Goal: Task Accomplishment & Management: Use online tool/utility

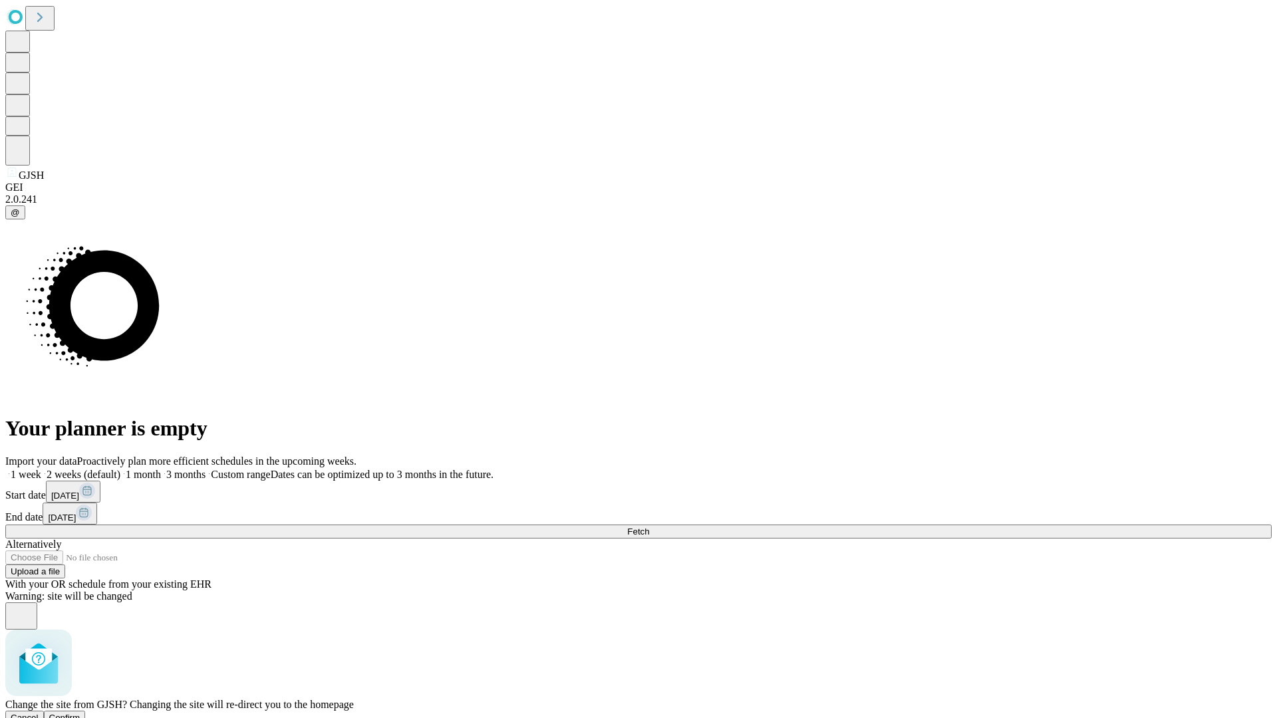
click at [80, 713] on span "Confirm" at bounding box center [64, 718] width 31 height 10
click at [41, 469] on label "1 week" at bounding box center [23, 474] width 36 height 11
click at [649, 527] on span "Fetch" at bounding box center [638, 532] width 22 height 10
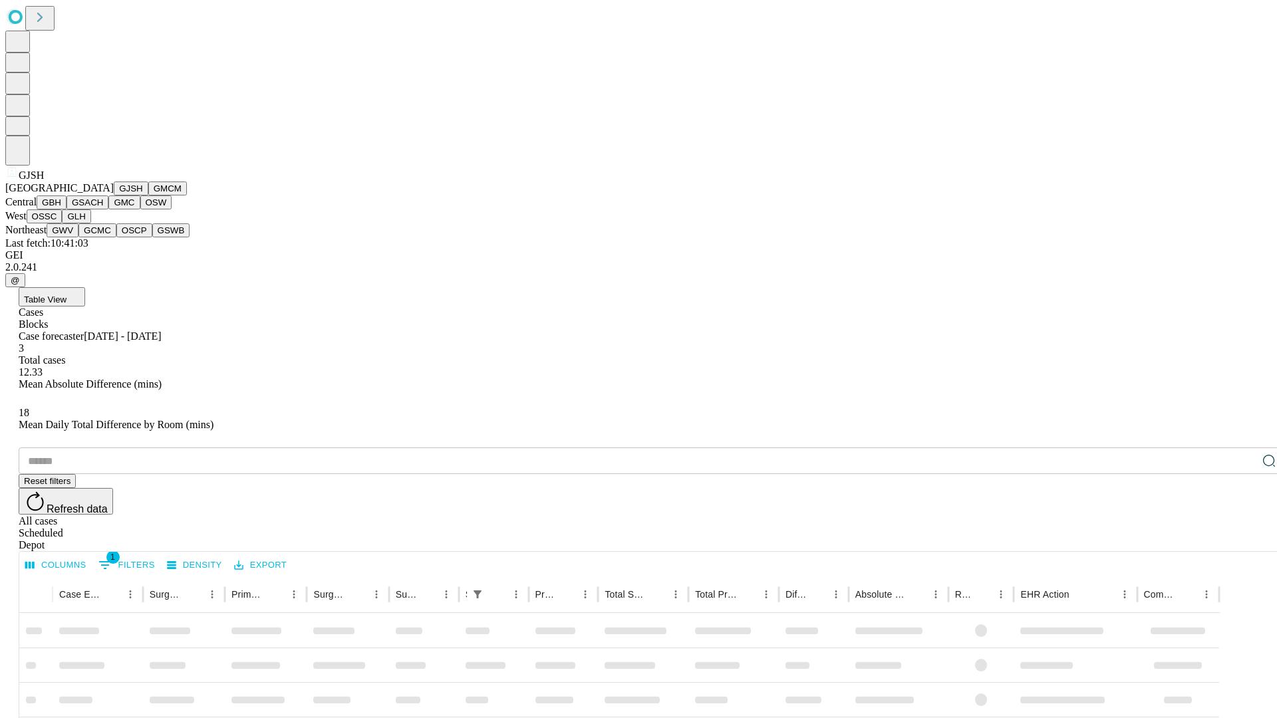
click at [148, 196] on button "GMCM" at bounding box center [167, 189] width 39 height 14
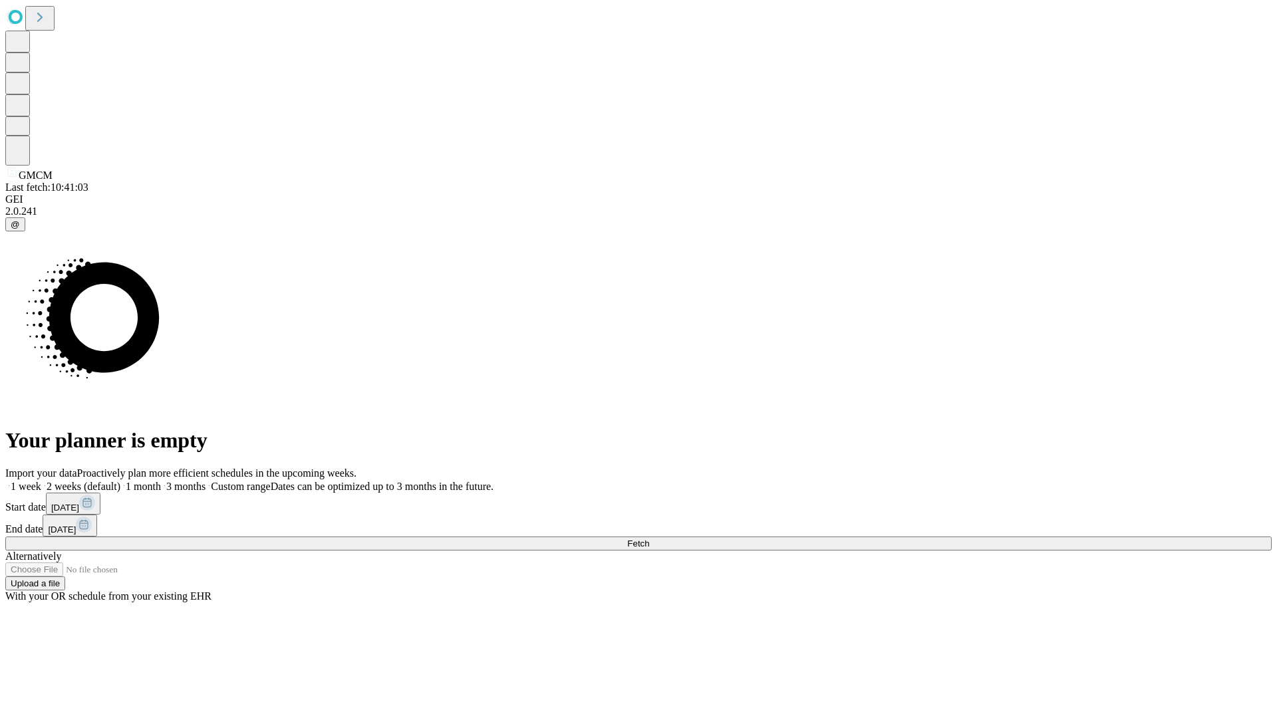
click at [41, 481] on label "1 week" at bounding box center [23, 486] width 36 height 11
click at [649, 539] on span "Fetch" at bounding box center [638, 544] width 22 height 10
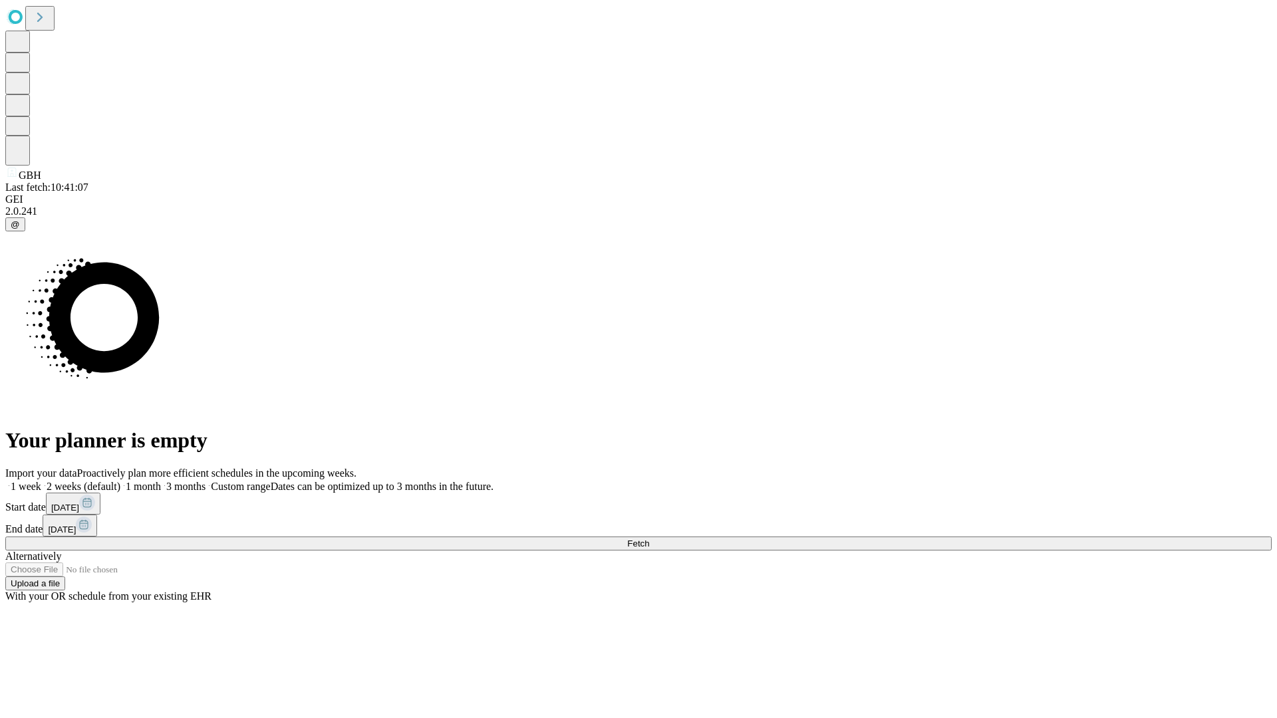
click at [41, 481] on label "1 week" at bounding box center [23, 486] width 36 height 11
click at [649, 539] on span "Fetch" at bounding box center [638, 544] width 22 height 10
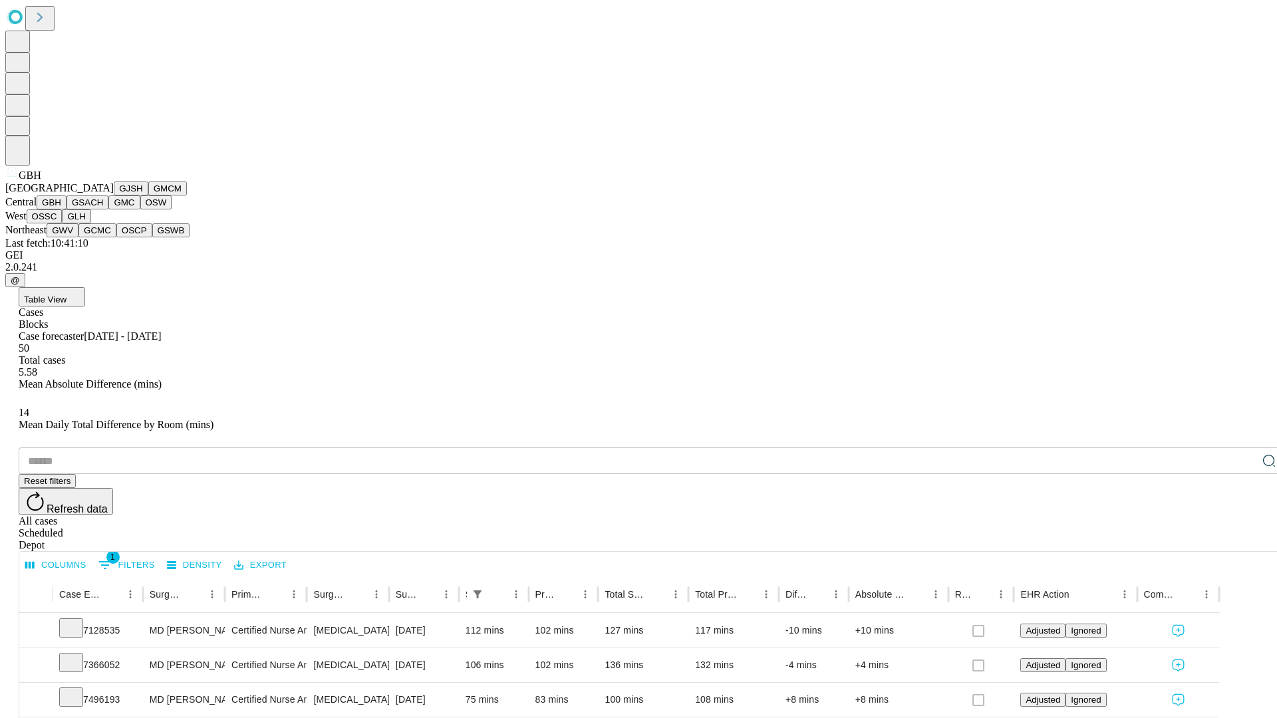
click at [103, 210] on button "GSACH" at bounding box center [88, 203] width 42 height 14
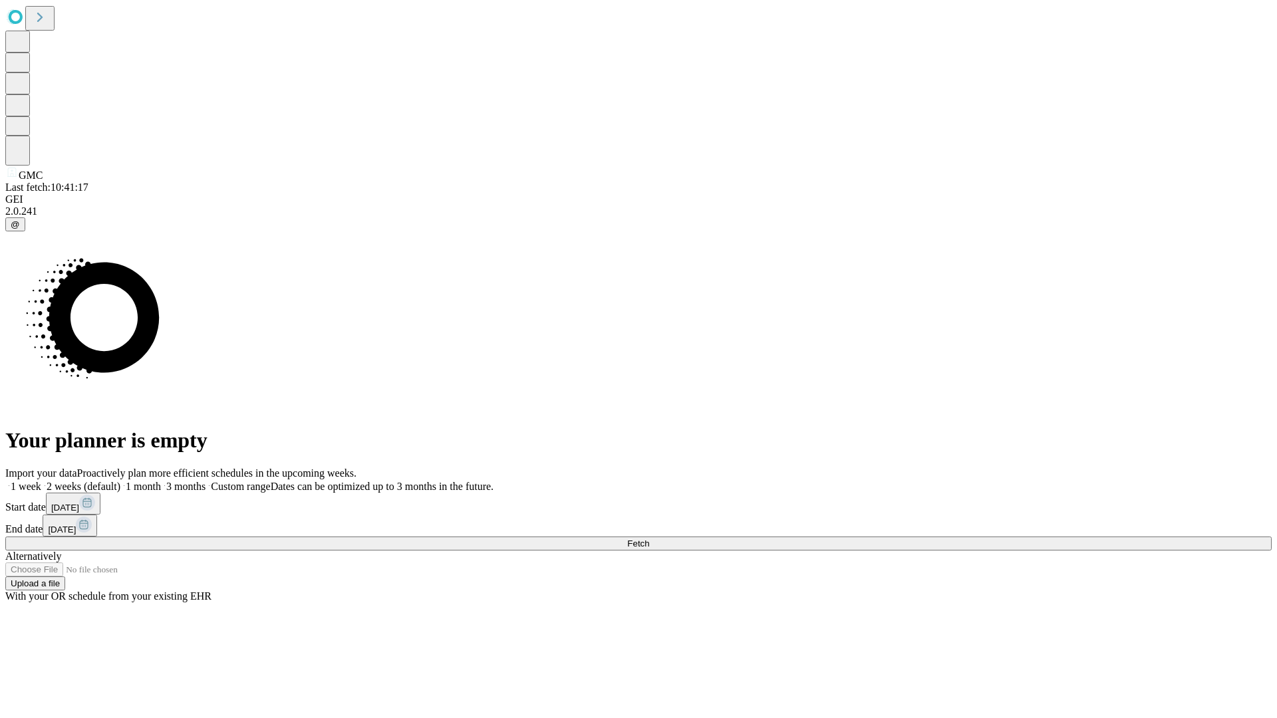
click at [41, 481] on label "1 week" at bounding box center [23, 486] width 36 height 11
click at [649, 539] on span "Fetch" at bounding box center [638, 544] width 22 height 10
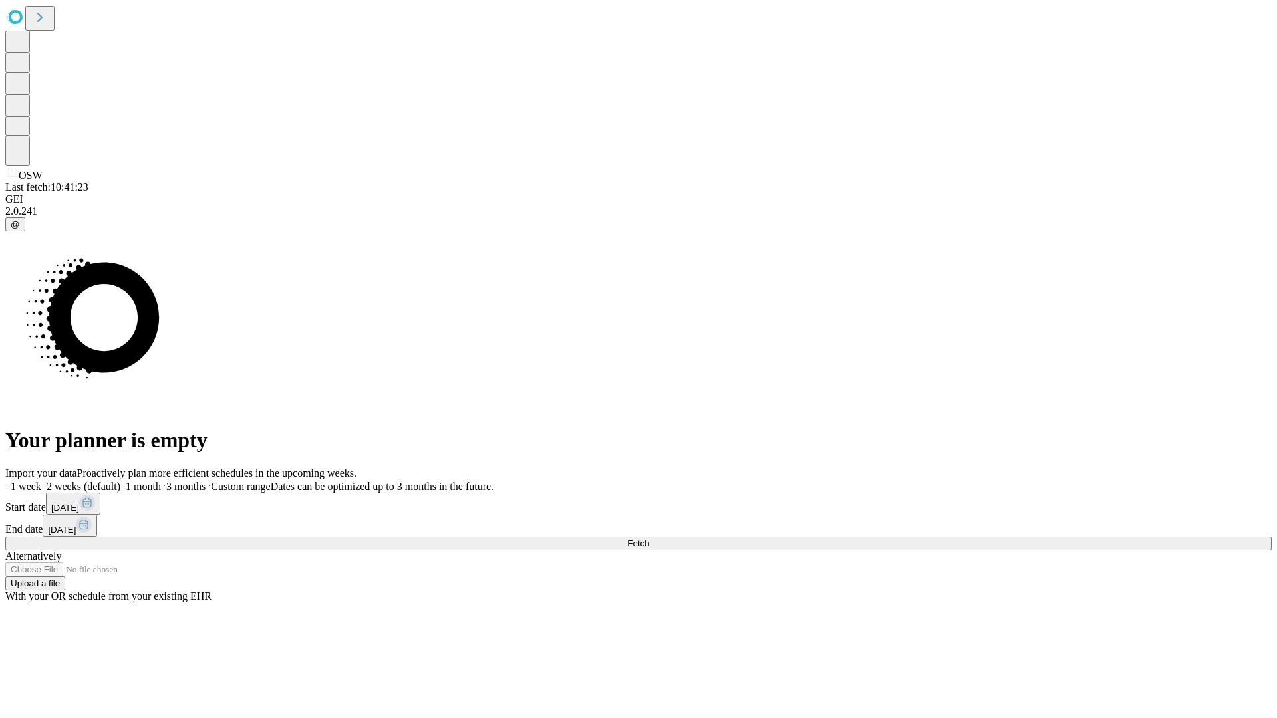
click at [649, 539] on span "Fetch" at bounding box center [638, 544] width 22 height 10
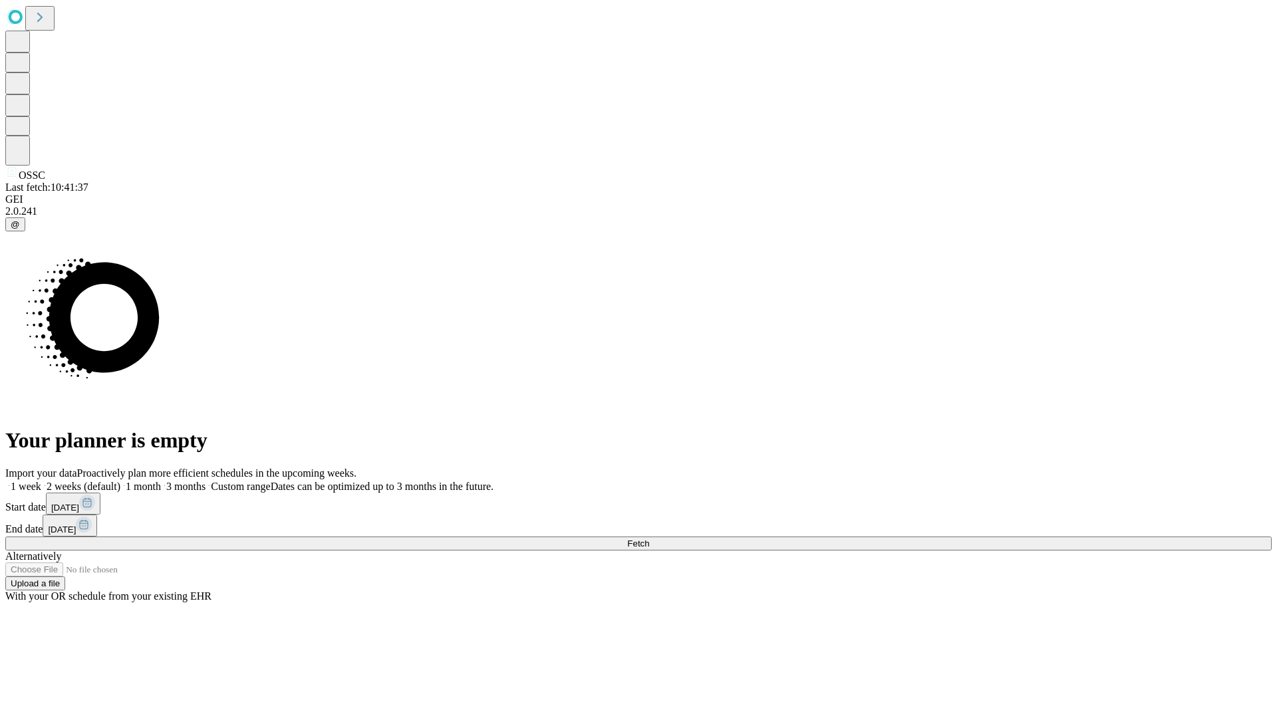
click at [41, 481] on label "1 week" at bounding box center [23, 486] width 36 height 11
click at [649, 539] on span "Fetch" at bounding box center [638, 544] width 22 height 10
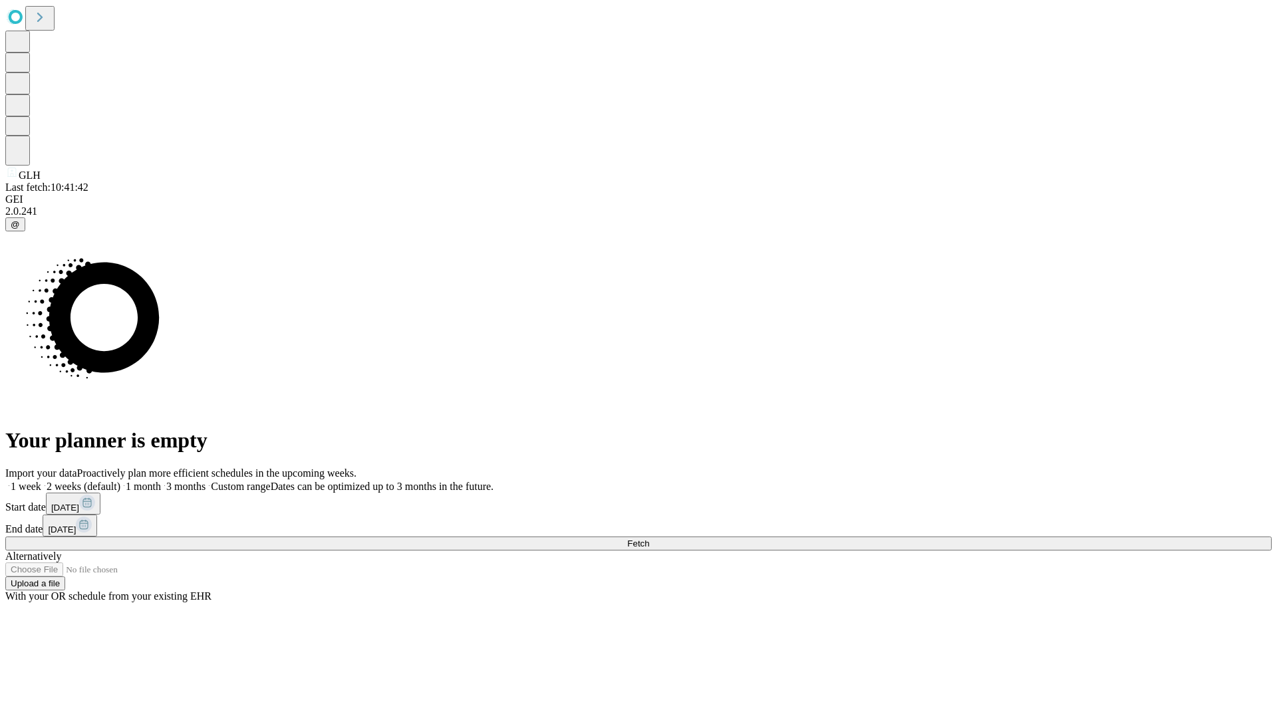
click at [41, 481] on label "1 week" at bounding box center [23, 486] width 36 height 11
click at [649, 539] on span "Fetch" at bounding box center [638, 544] width 22 height 10
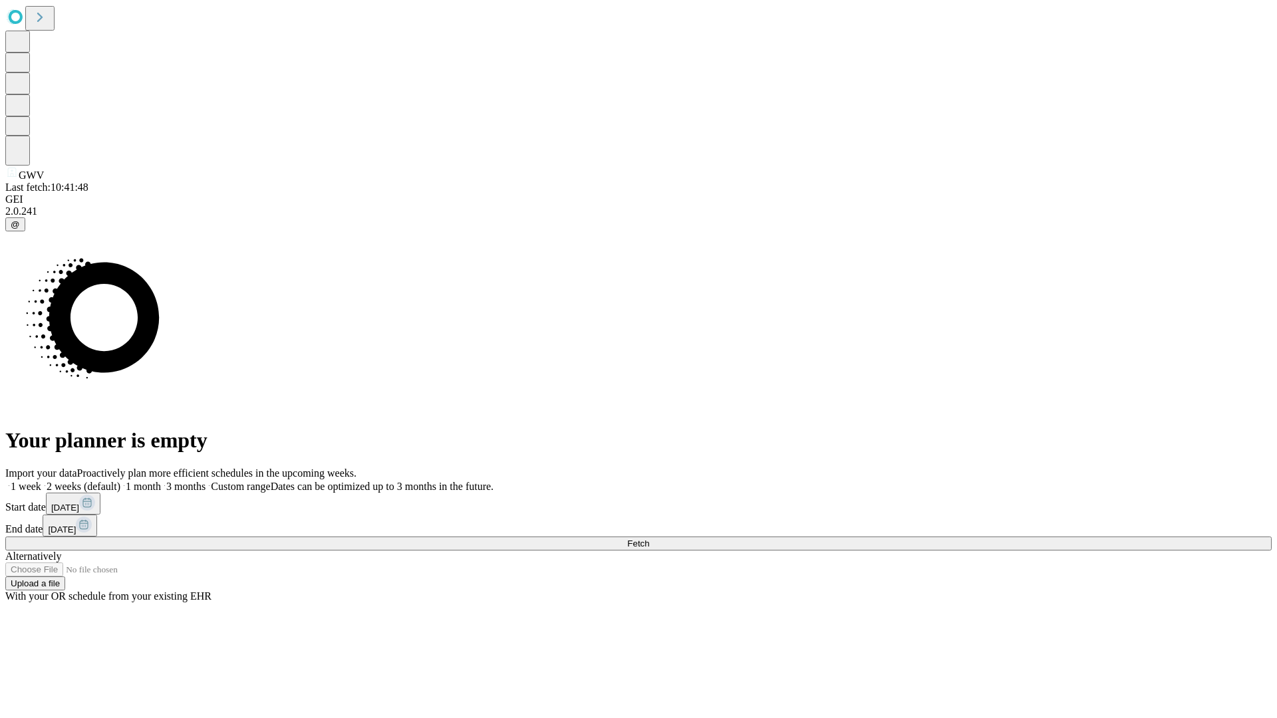
click at [41, 481] on label "1 week" at bounding box center [23, 486] width 36 height 11
click at [649, 539] on span "Fetch" at bounding box center [638, 544] width 22 height 10
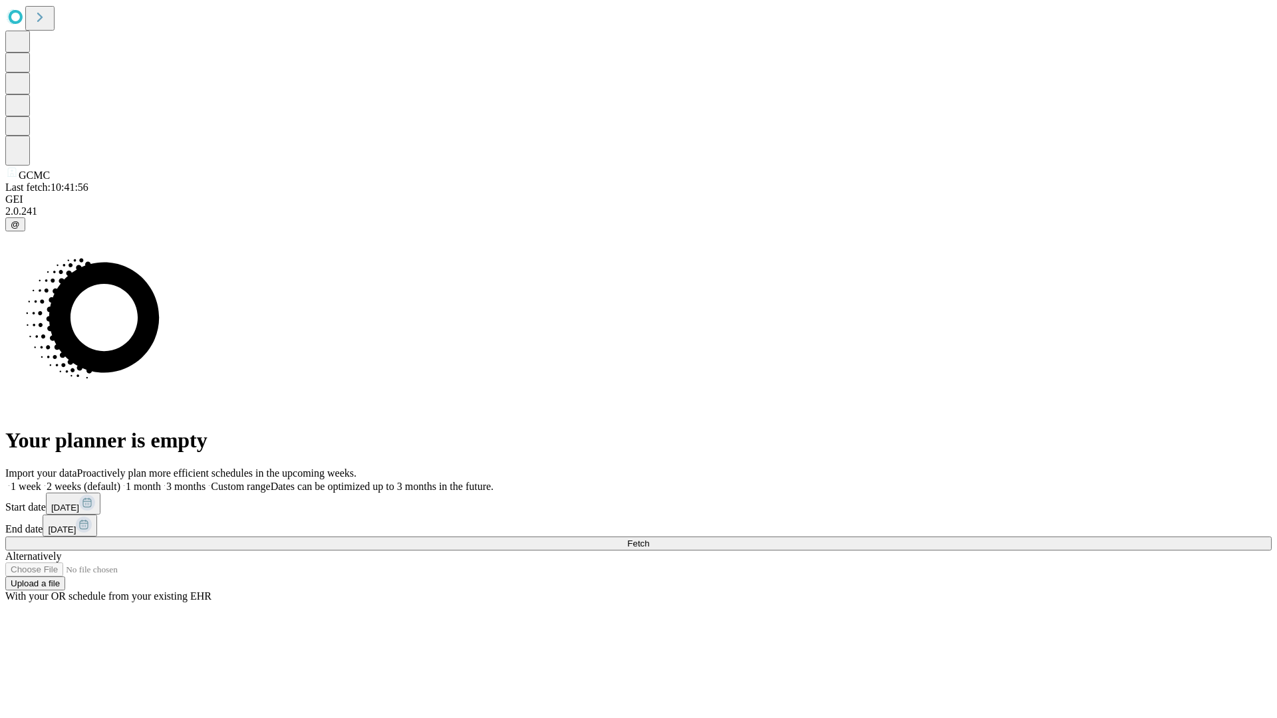
click at [649, 539] on span "Fetch" at bounding box center [638, 544] width 22 height 10
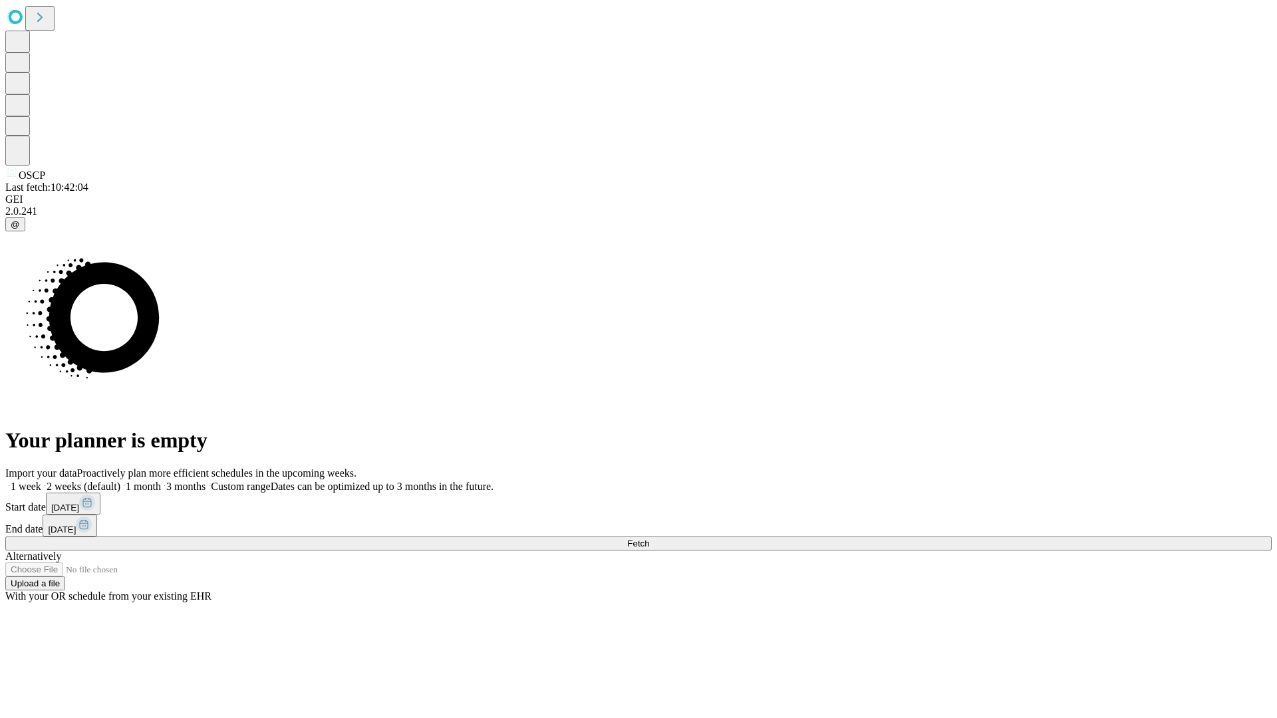
click at [649, 539] on span "Fetch" at bounding box center [638, 544] width 22 height 10
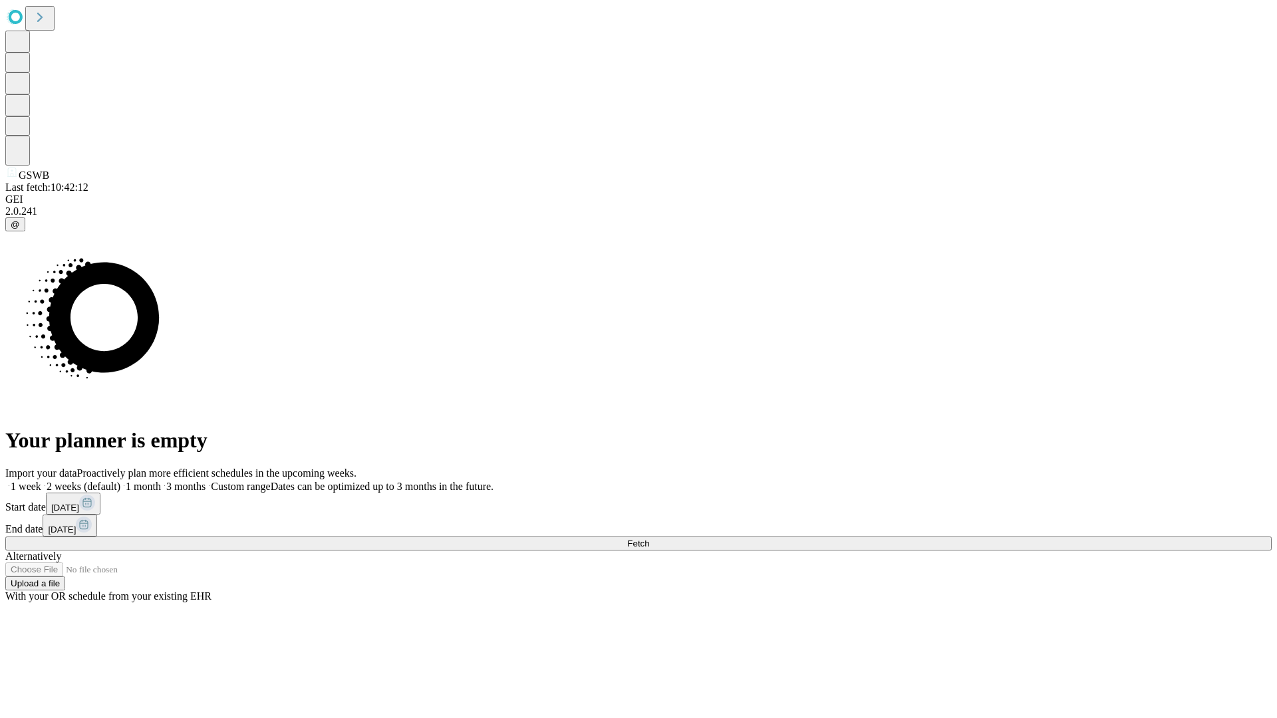
click at [41, 481] on label "1 week" at bounding box center [23, 486] width 36 height 11
click at [649, 539] on span "Fetch" at bounding box center [638, 544] width 22 height 10
